Goal: Task Accomplishment & Management: Complete application form

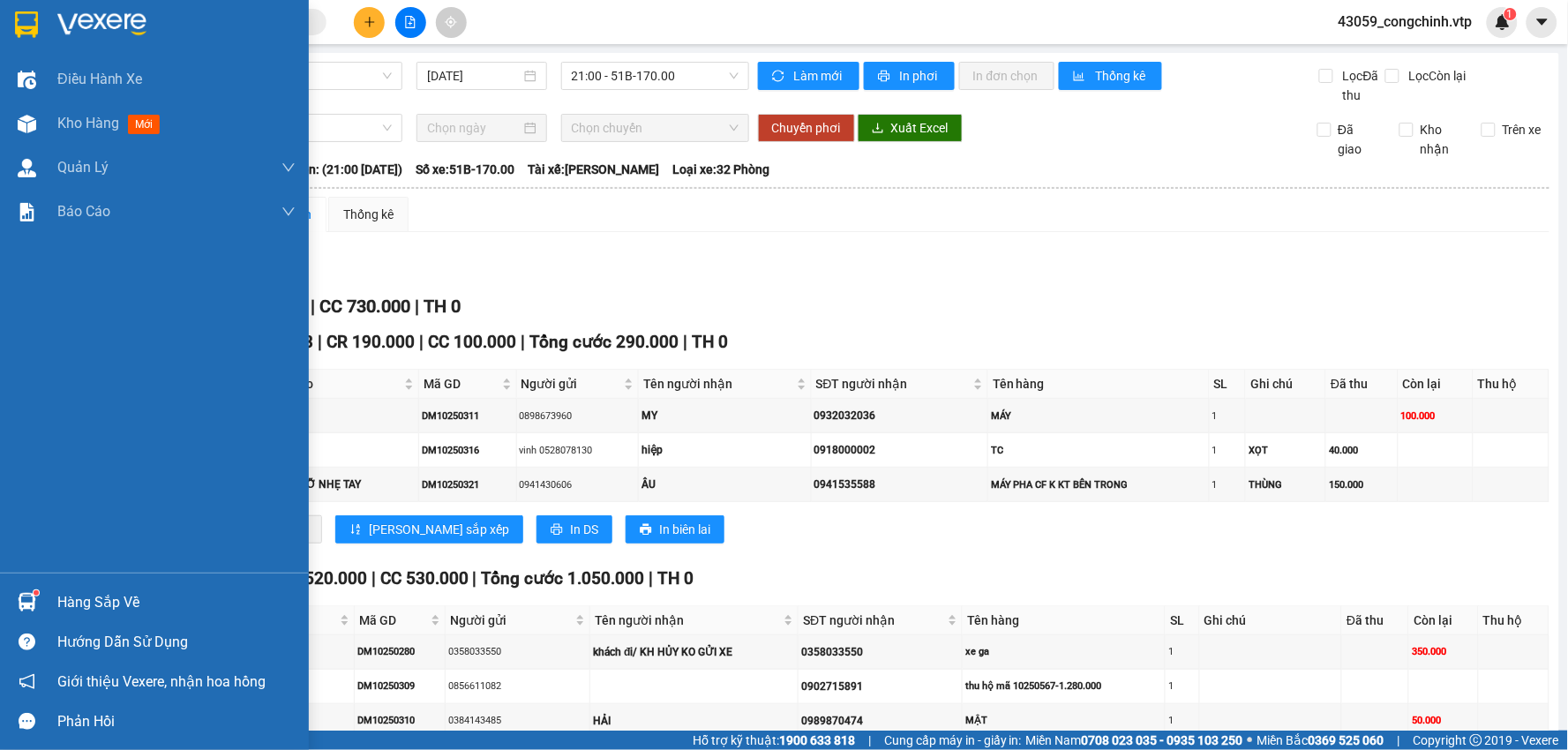
click at [31, 22] on img at bounding box center [26, 25] width 23 height 26
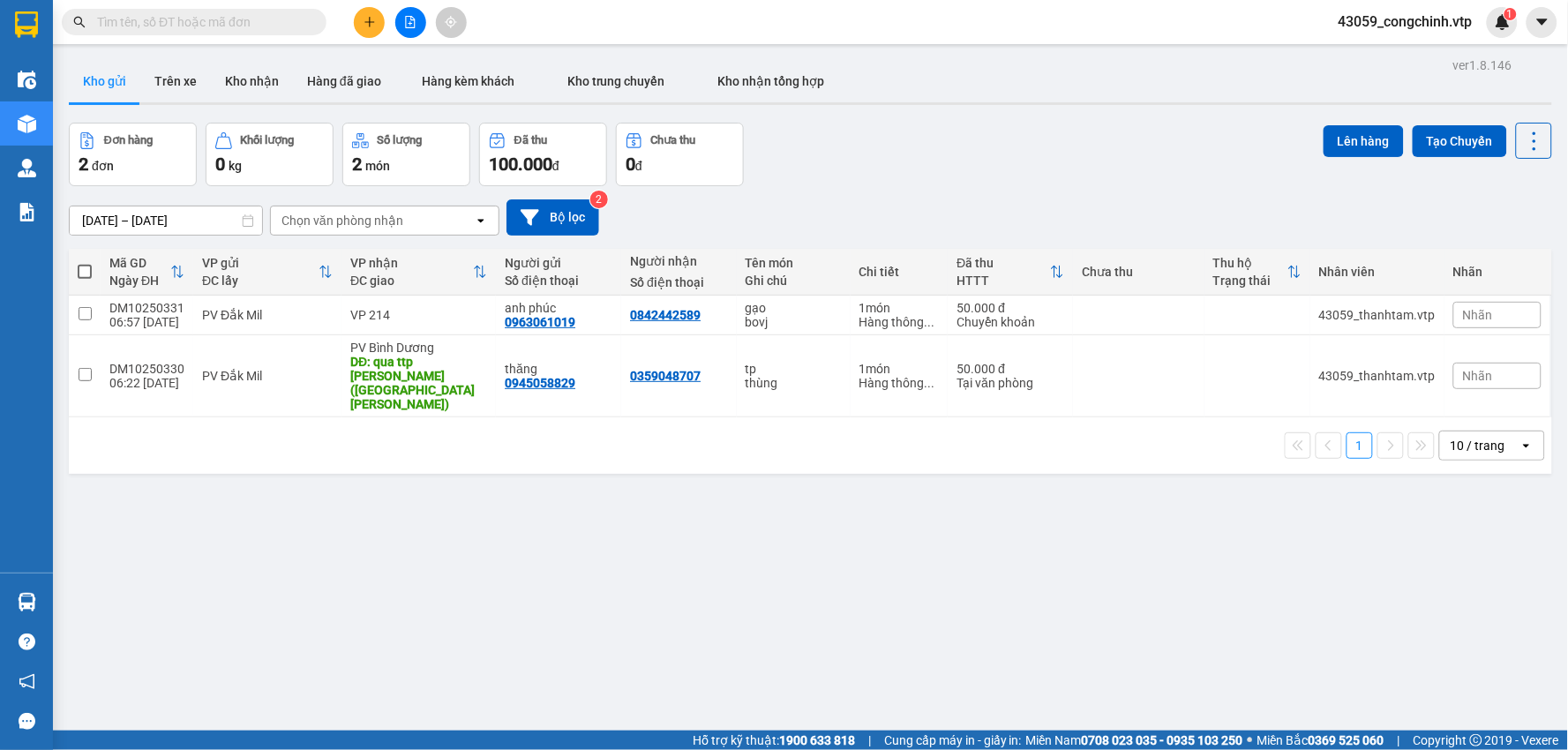
click at [364, 17] on icon "plus" at bounding box center [370, 22] width 13 height 13
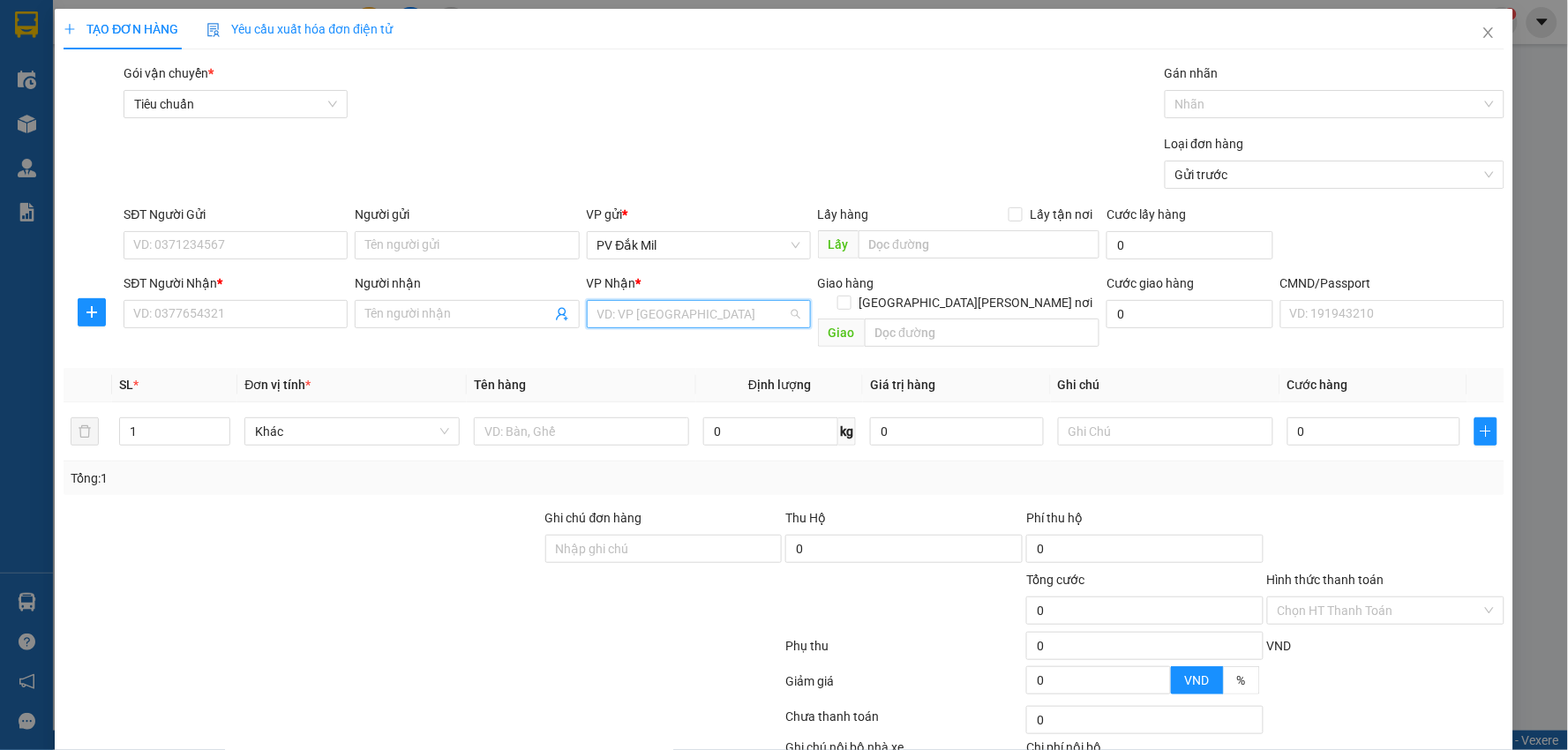
click at [680, 316] on input "search" at bounding box center [692, 313] width 191 height 26
type input "2"
type input "bd"
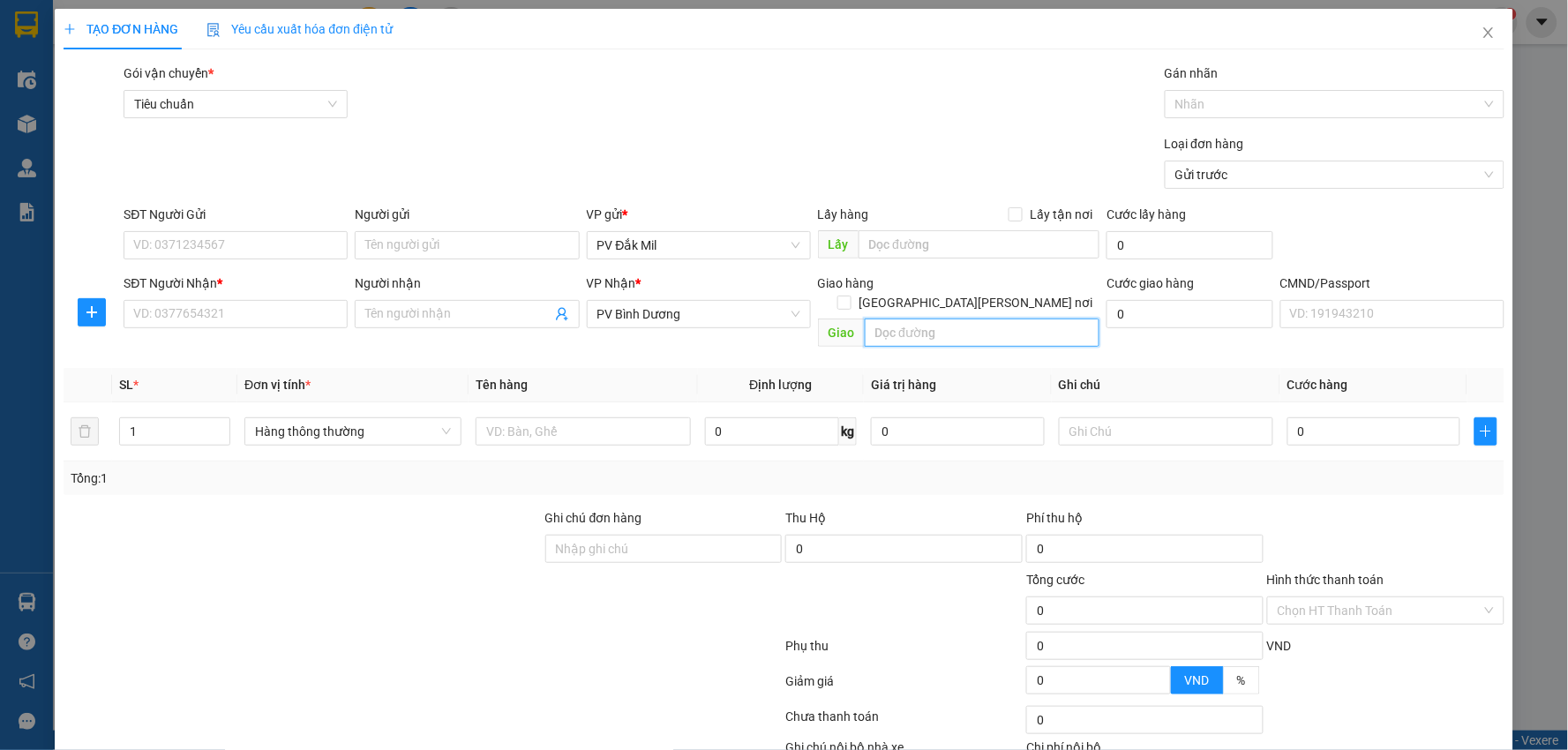
click at [905, 319] on input "text" at bounding box center [983, 333] width 236 height 28
type input "pv bd"
click at [258, 324] on input "SĐT Người Nhận *" at bounding box center [235, 313] width 224 height 28
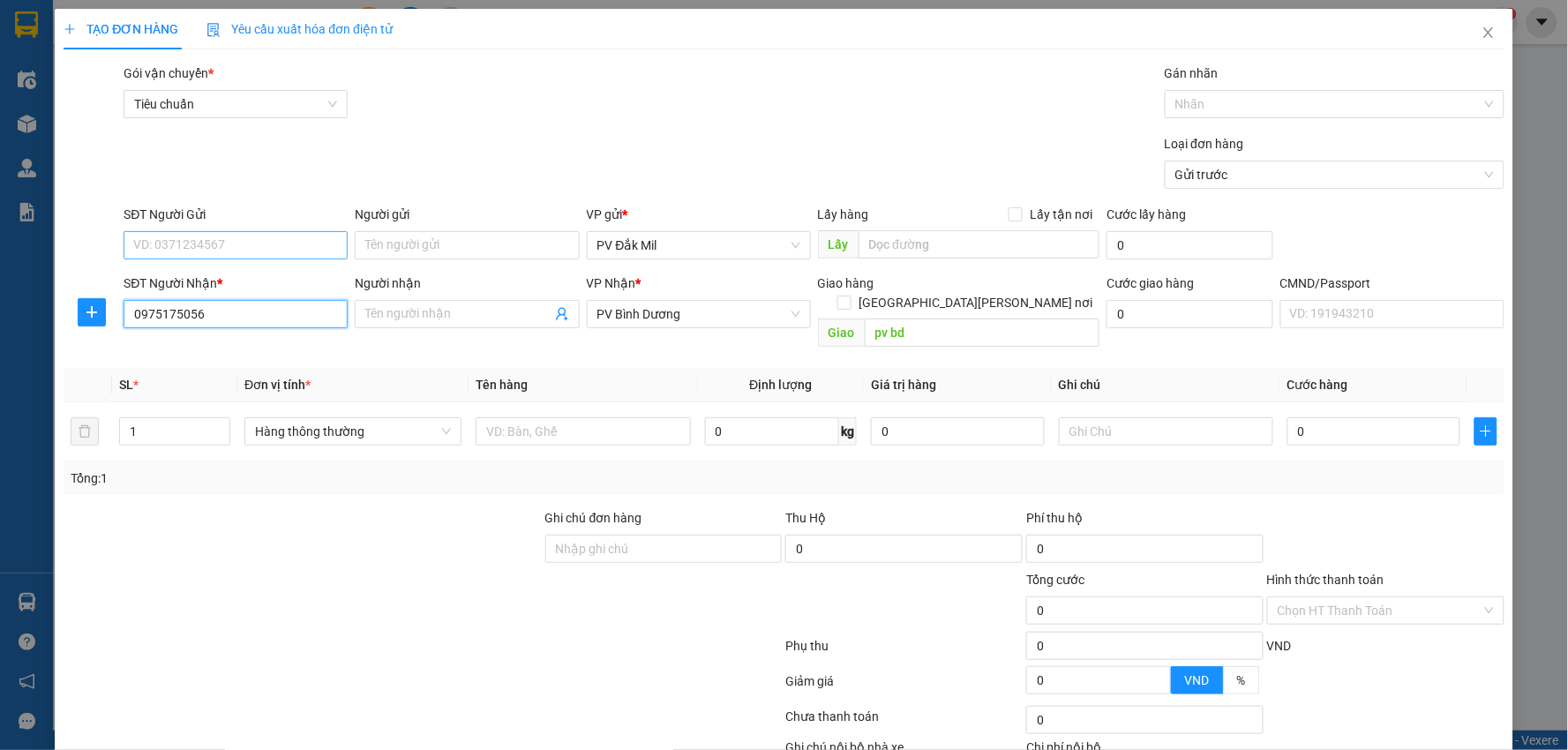
type input "0975175056"
click at [261, 248] on input "SĐT Người Gửi" at bounding box center [235, 245] width 224 height 28
type input "0978483477"
click at [615, 414] on div at bounding box center [584, 431] width 216 height 36
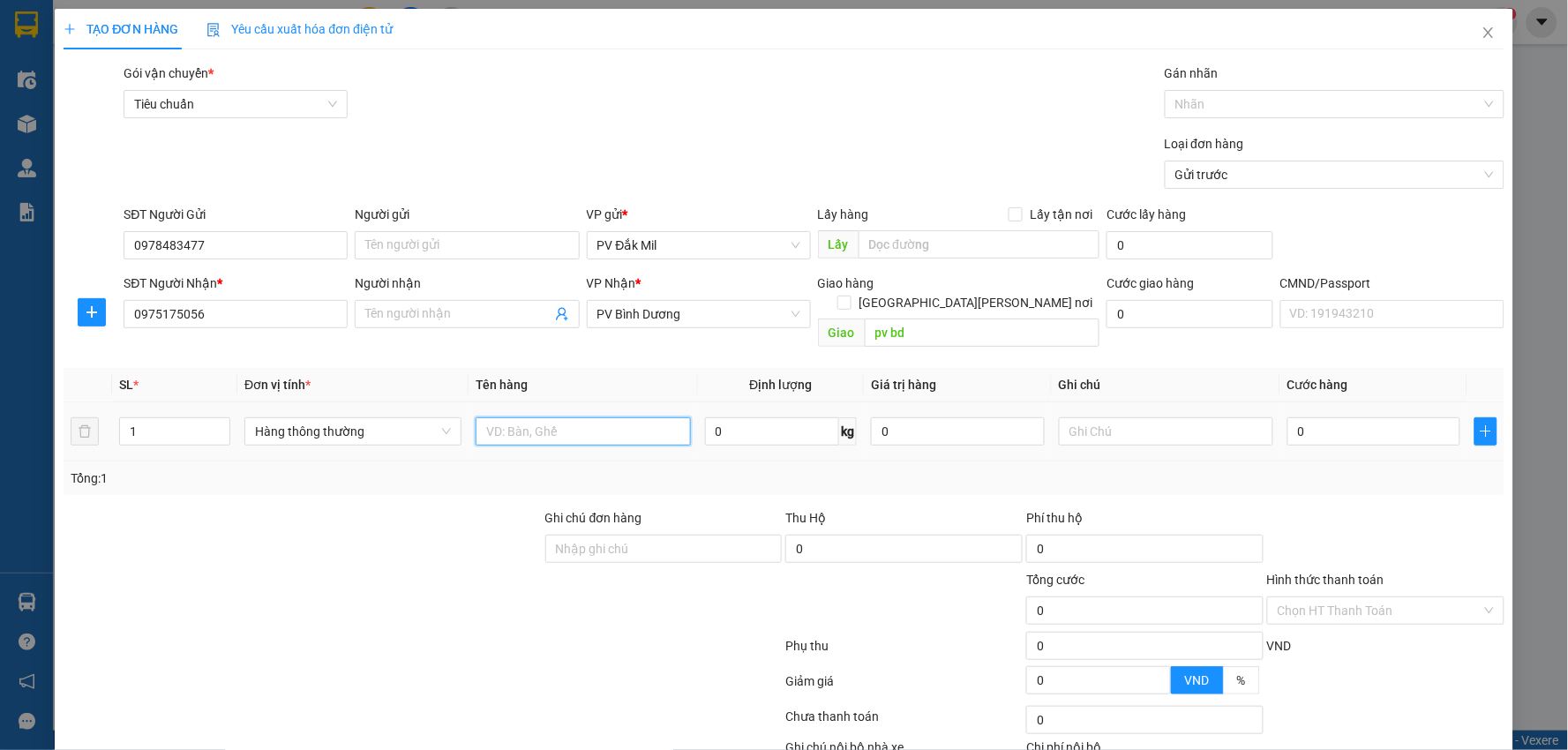
click at [619, 417] on input "text" at bounding box center [584, 431] width 216 height 28
type input "lạnh"
click at [1224, 417] on input "text" at bounding box center [1166, 431] width 216 height 28
type input "tx"
click at [1316, 420] on input "0" at bounding box center [1373, 431] width 173 height 28
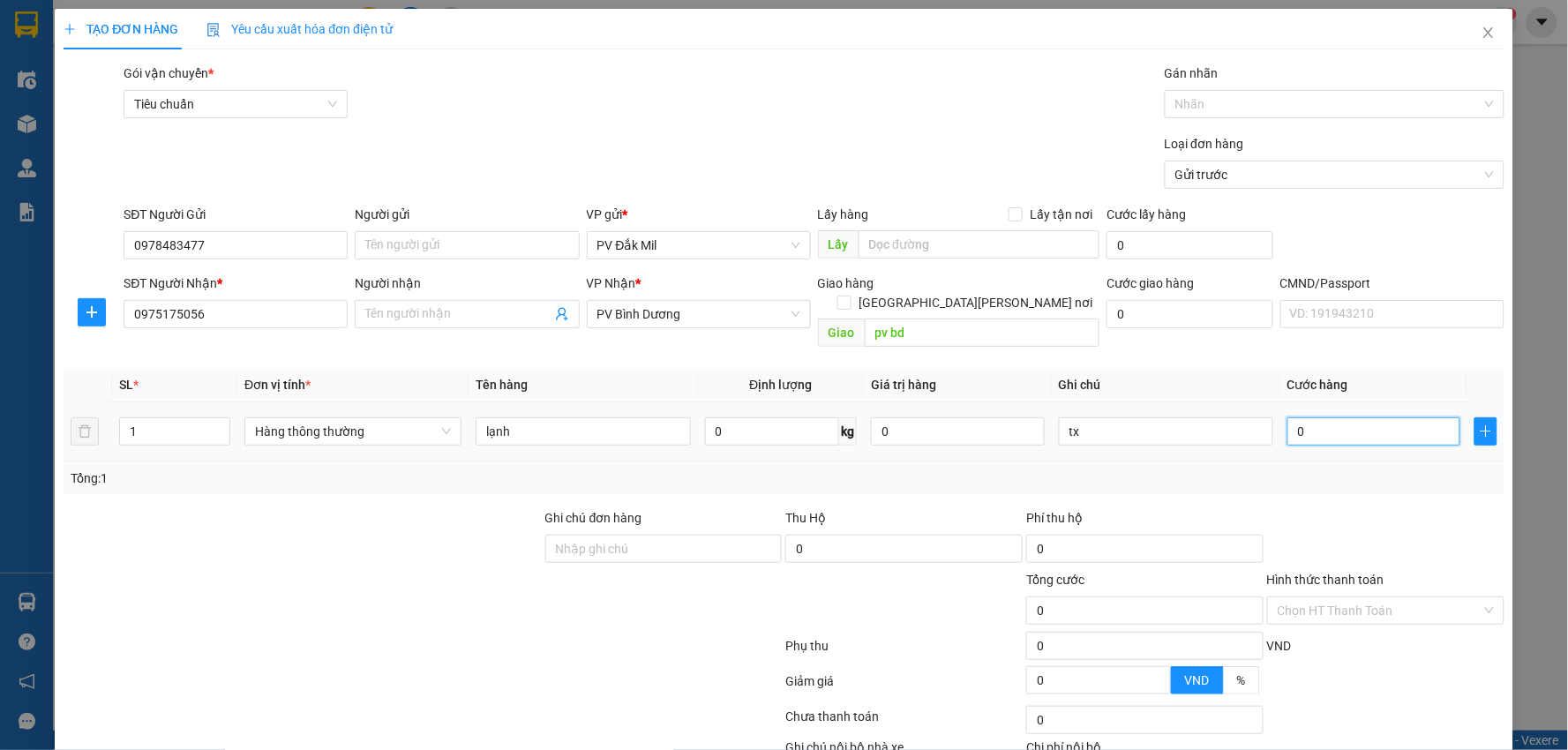
type input "5"
type input "50"
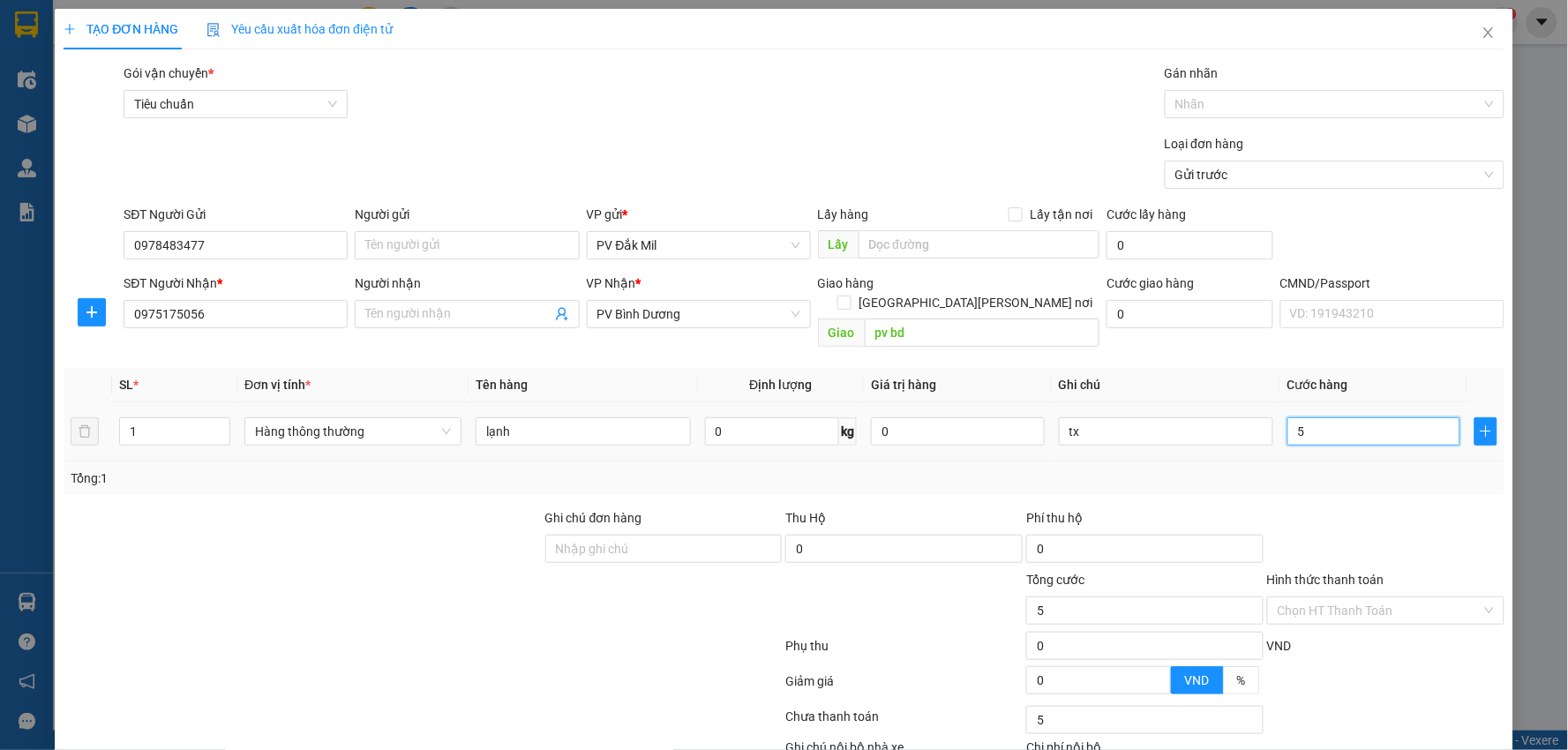
type input "50"
type input "500"
type input "5.000"
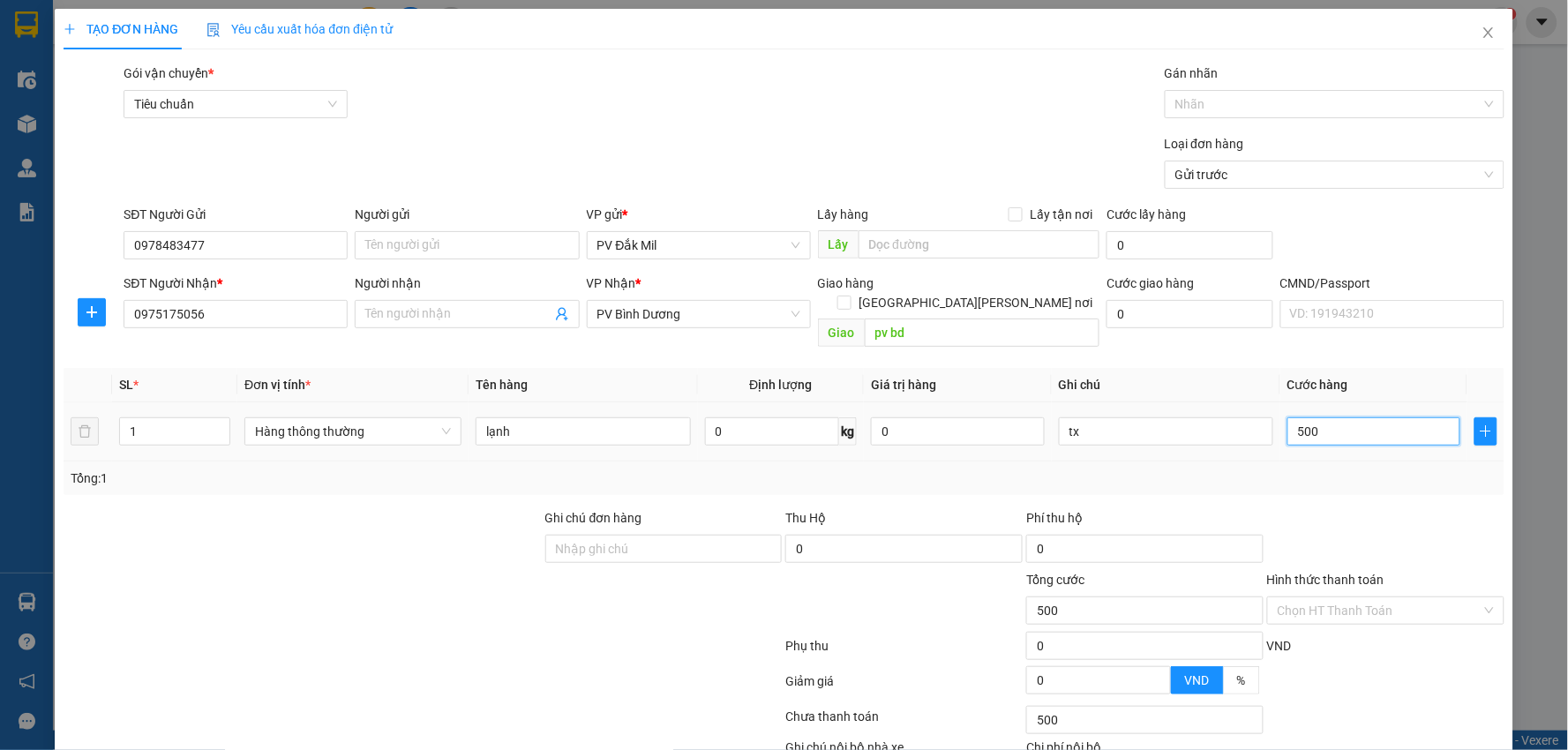
type input "5.000"
type input "50.000"
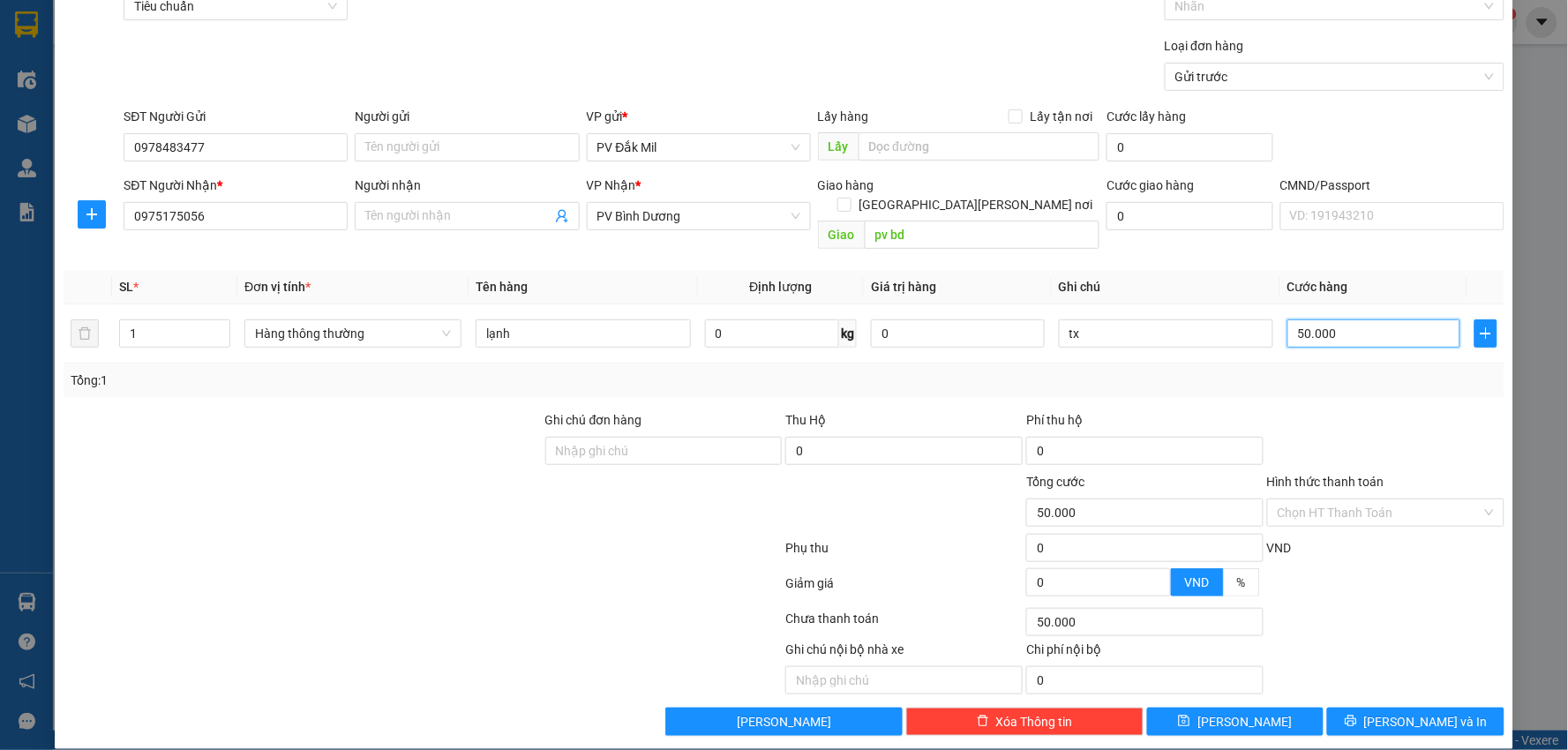
scroll to position [99, 0]
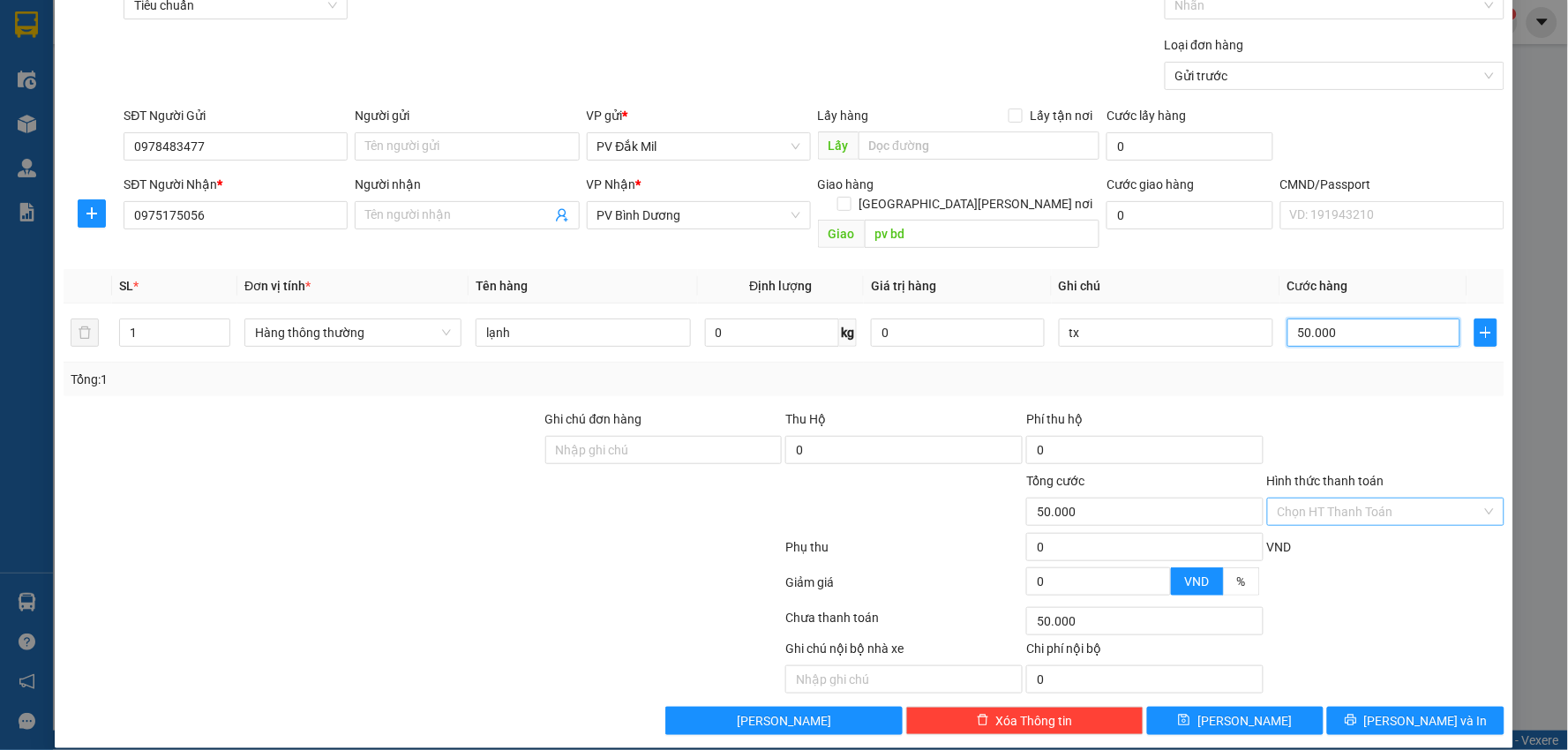
type input "50.000"
click at [1352, 499] on input "Hình thức thanh toán" at bounding box center [1379, 512] width 204 height 26
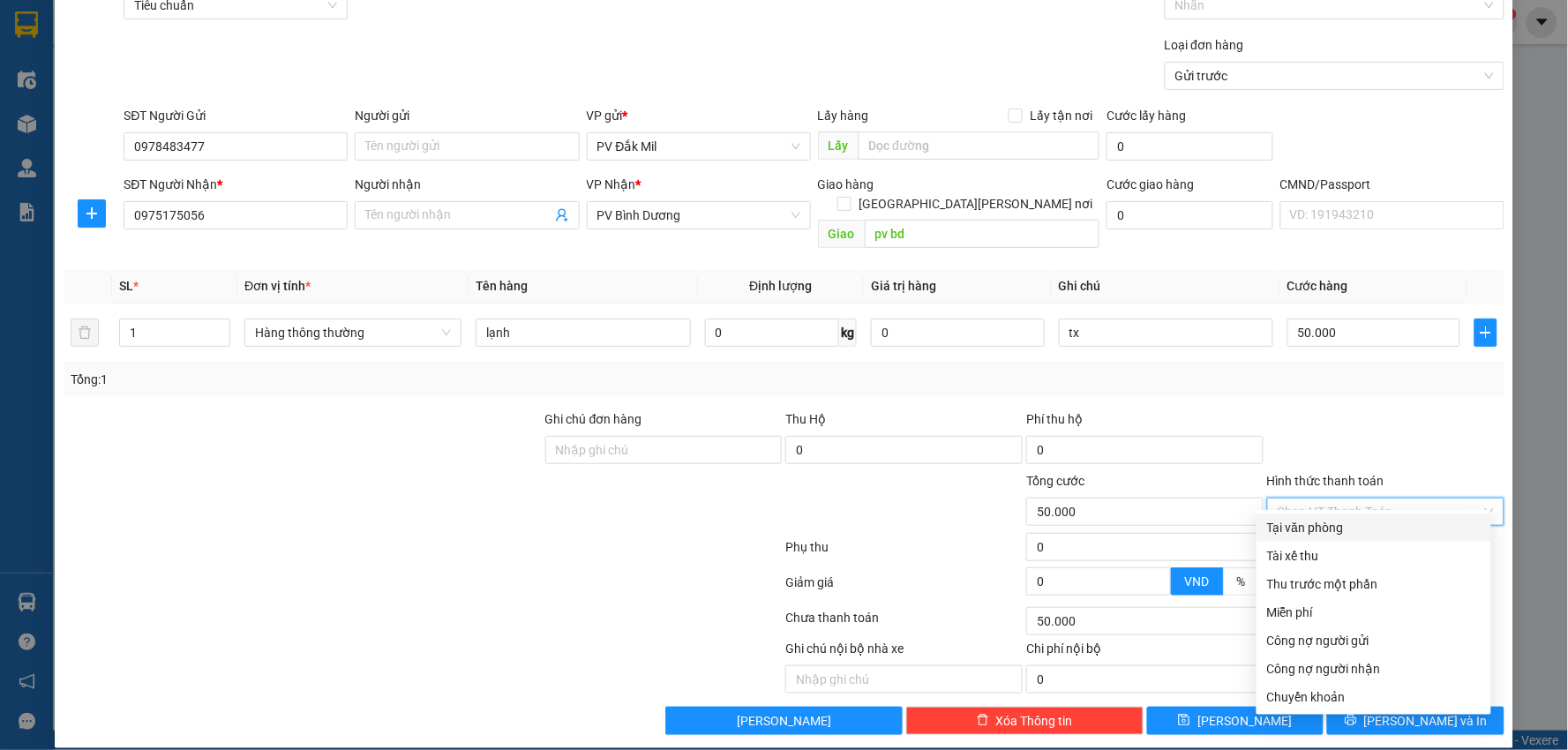
click at [1355, 526] on div "Tại văn phòng" at bounding box center [1373, 527] width 214 height 19
type input "0"
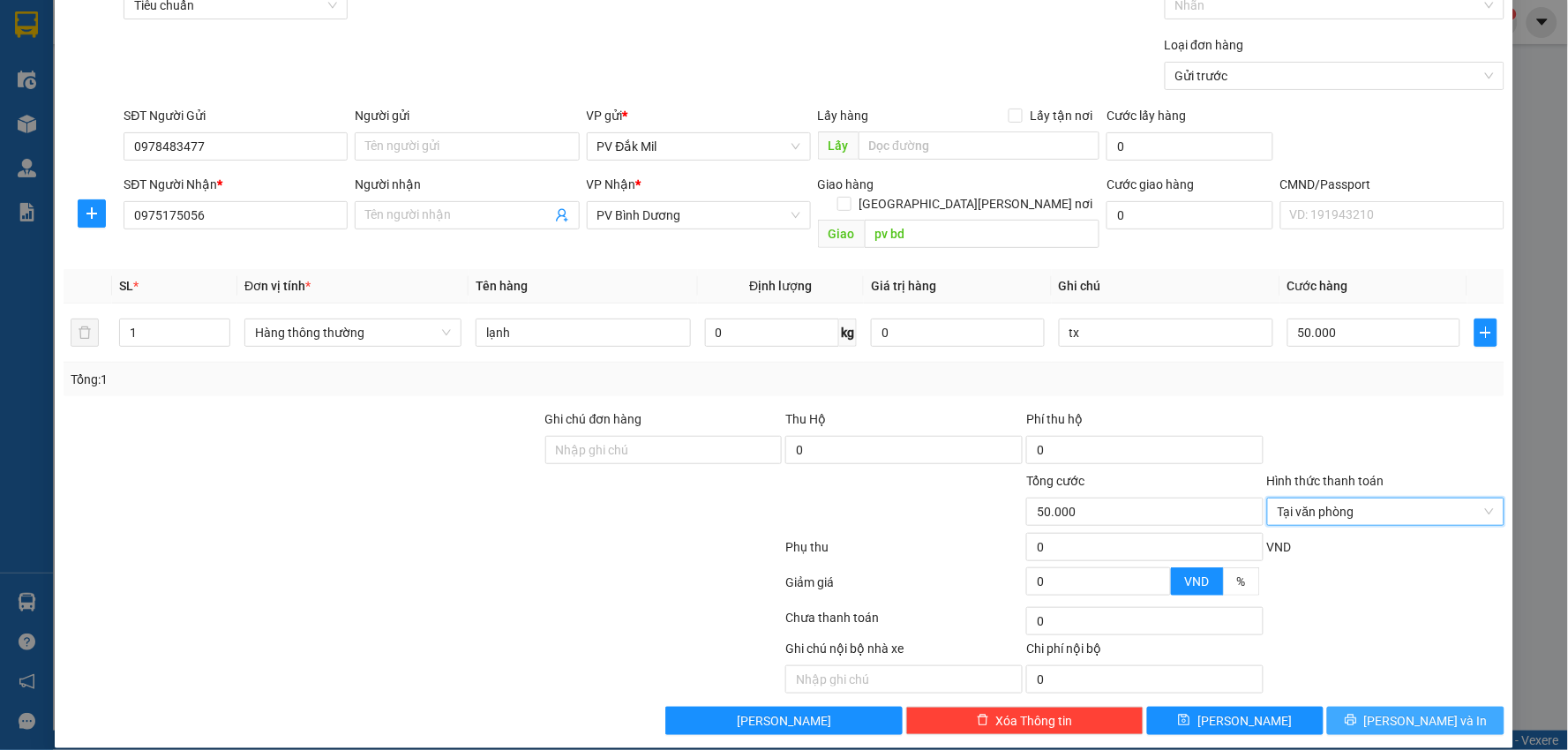
click at [1419, 712] on span "[PERSON_NAME] và In" at bounding box center [1426, 721] width 123 height 19
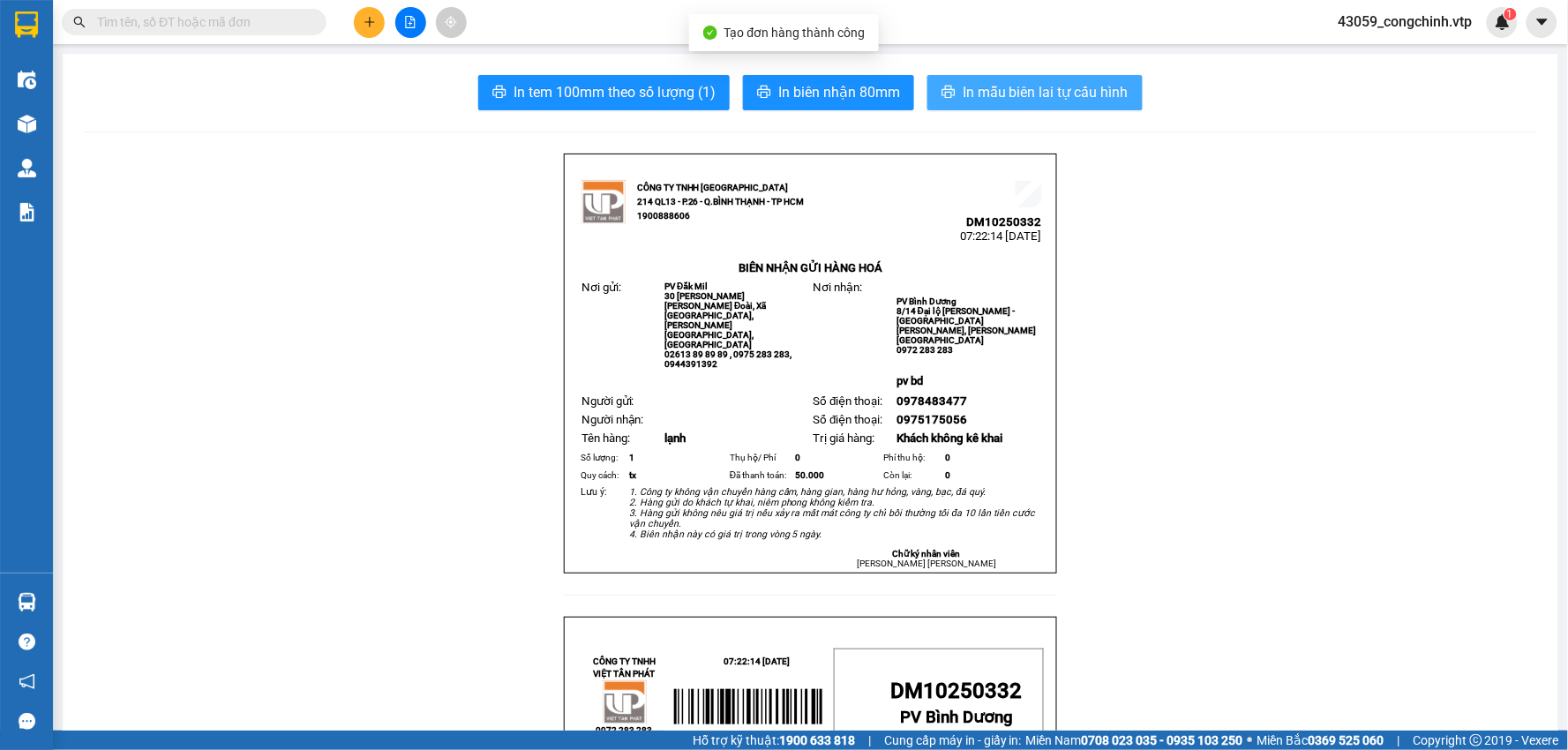
click at [973, 90] on span "In mẫu biên lai tự cấu hình" at bounding box center [1046, 92] width 166 height 22
click at [994, 98] on span "In mẫu biên lai tự cấu hình" at bounding box center [1046, 92] width 166 height 22
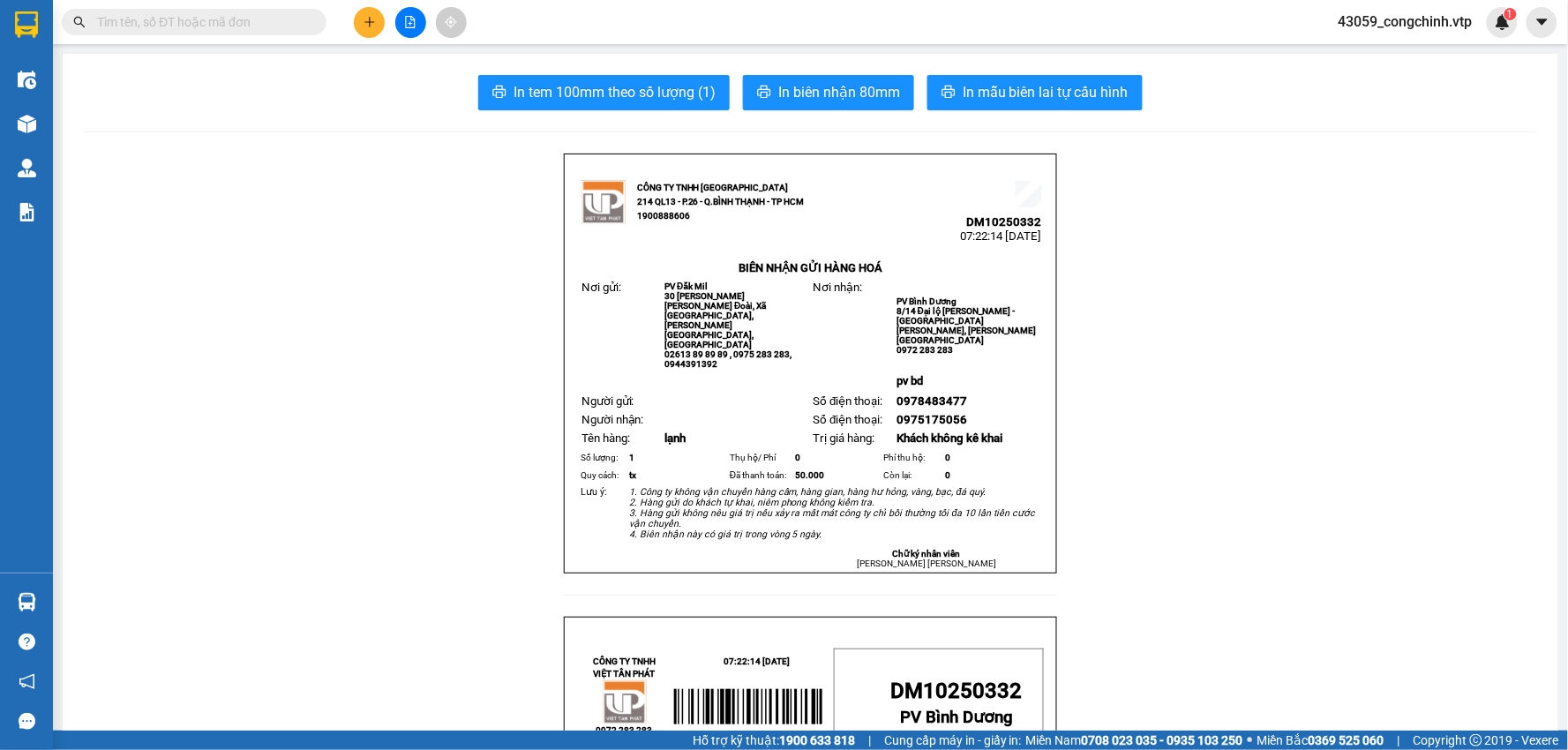
click at [225, 27] on input "text" at bounding box center [201, 22] width 208 height 19
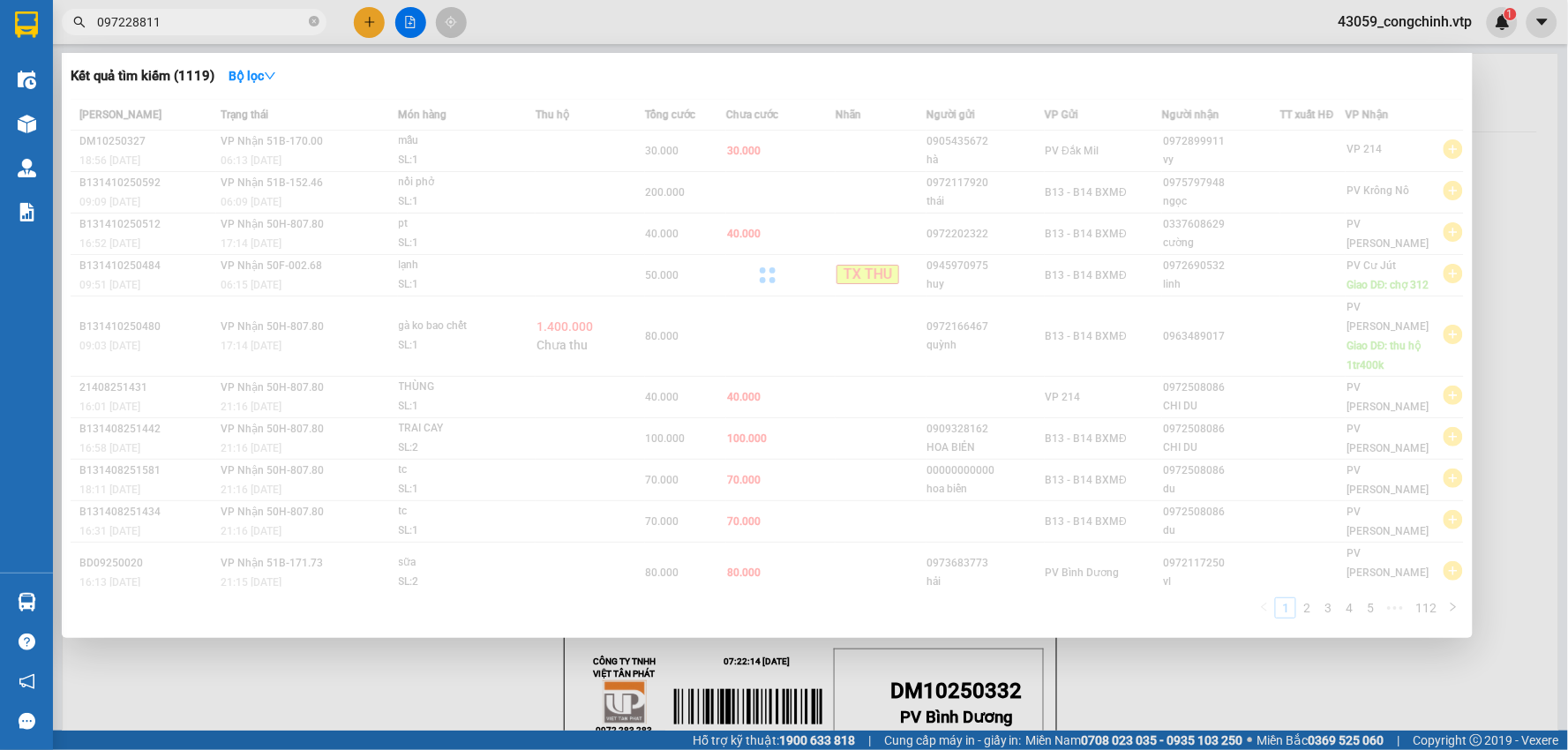
type input "0972288110"
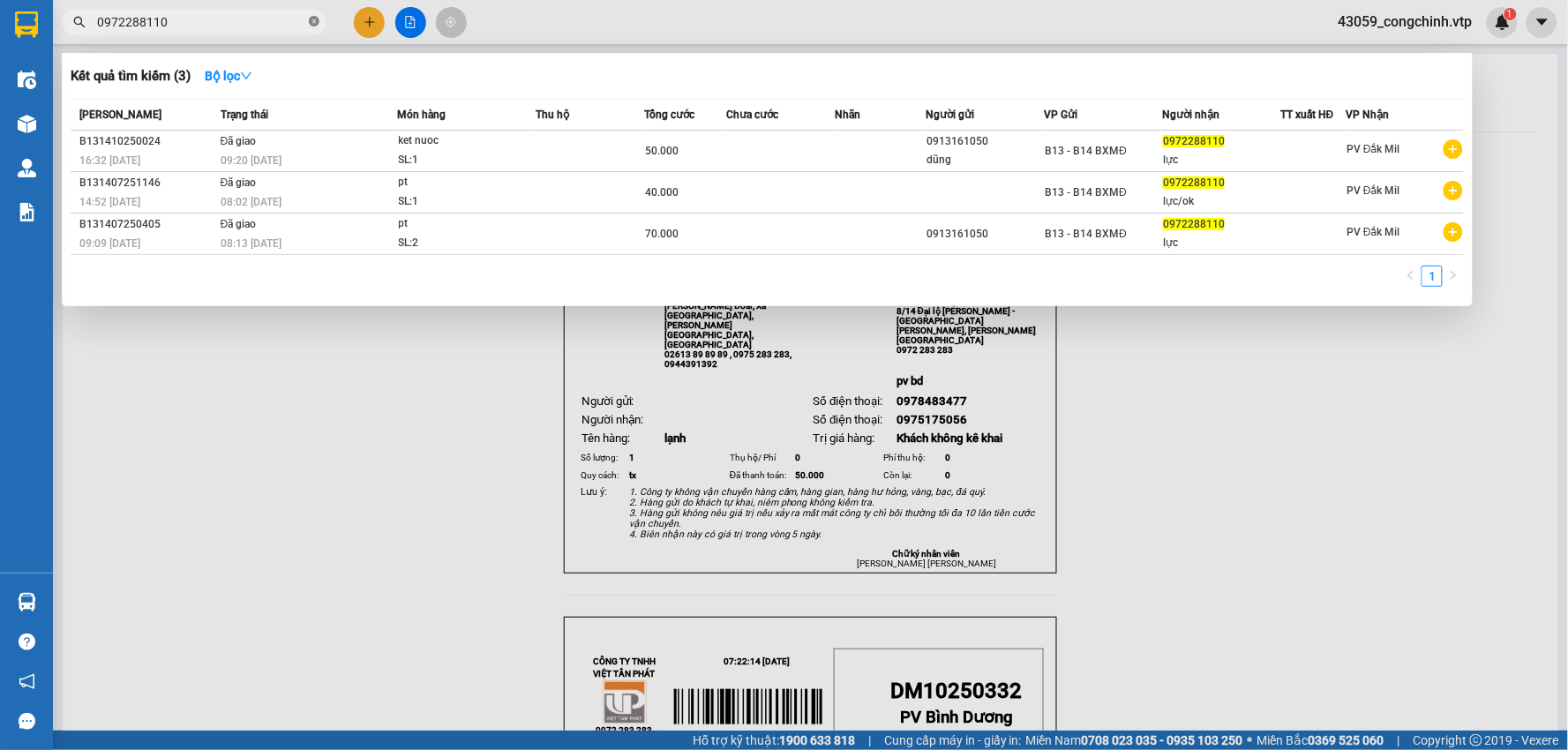
click at [311, 28] on span at bounding box center [314, 22] width 11 height 16
